Goal: Transaction & Acquisition: Purchase product/service

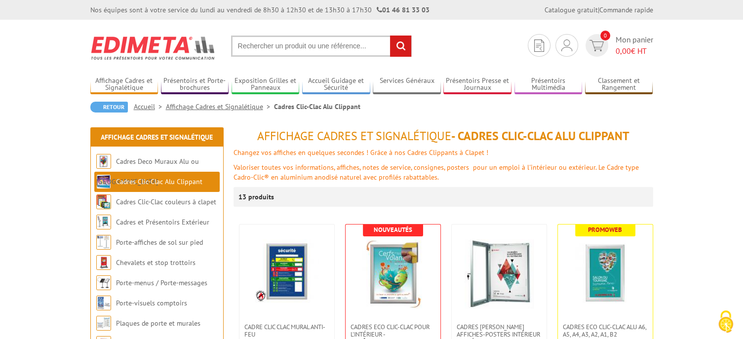
click at [287, 47] on input "text" at bounding box center [321, 46] width 181 height 21
type input "cadres A0"
click at [397, 43] on input "rechercher" at bounding box center [400, 46] width 21 height 21
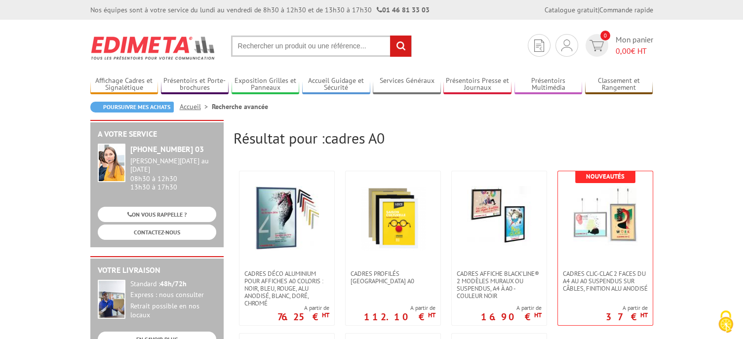
scroll to position [49, 0]
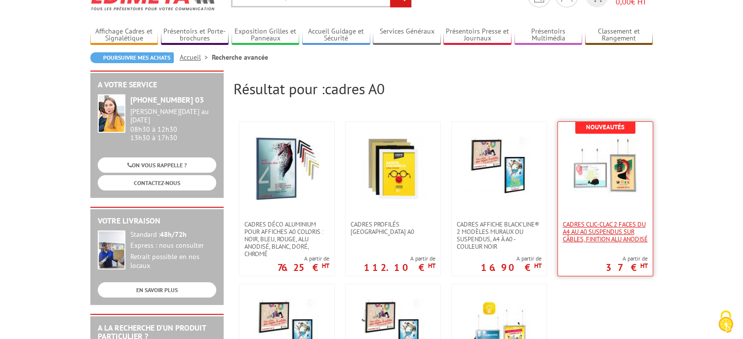
click at [578, 235] on span "Cadres Clic-Clac 2 faces du A4 au A0 suspendus sur câbles, finition alu anodisé" at bounding box center [605, 232] width 85 height 22
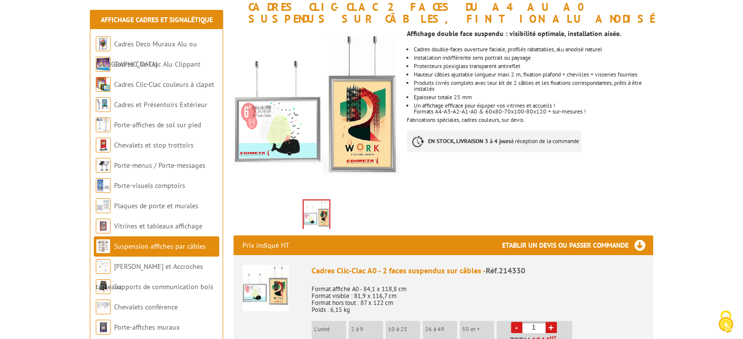
scroll to position [197, 0]
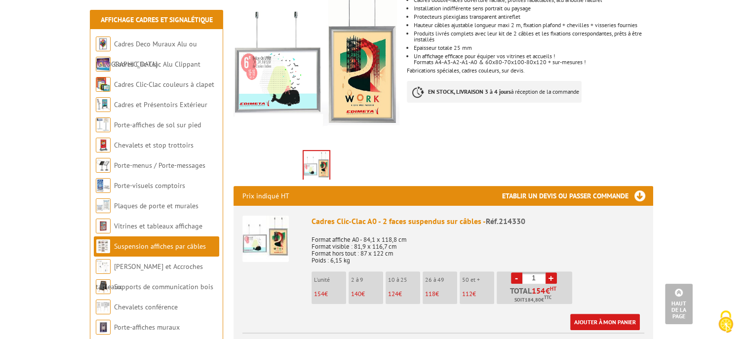
click at [554, 280] on link "+" at bounding box center [551, 278] width 11 height 11
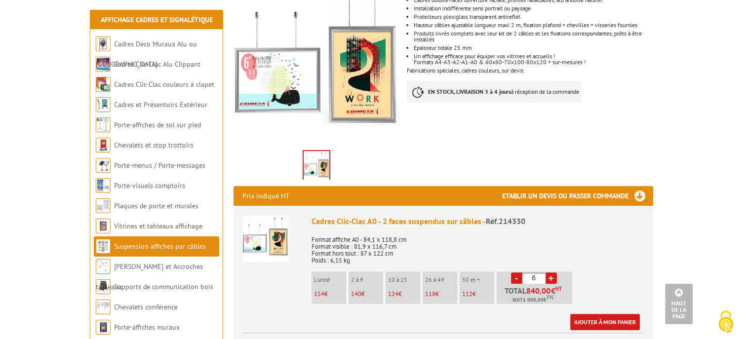
click at [554, 280] on link "+" at bounding box center [551, 278] width 11 height 11
type input "10"
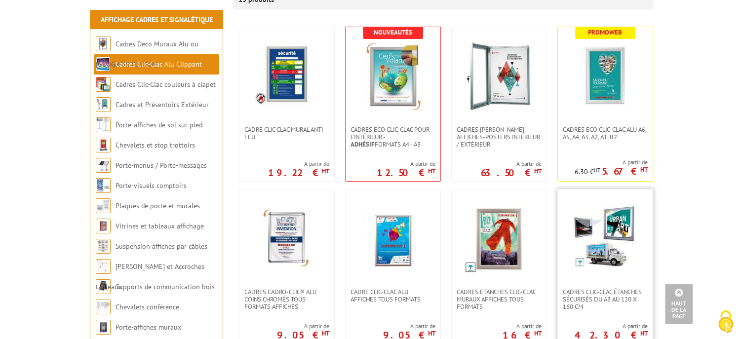
scroll to position [247, 0]
